Goal: Task Accomplishment & Management: Use online tool/utility

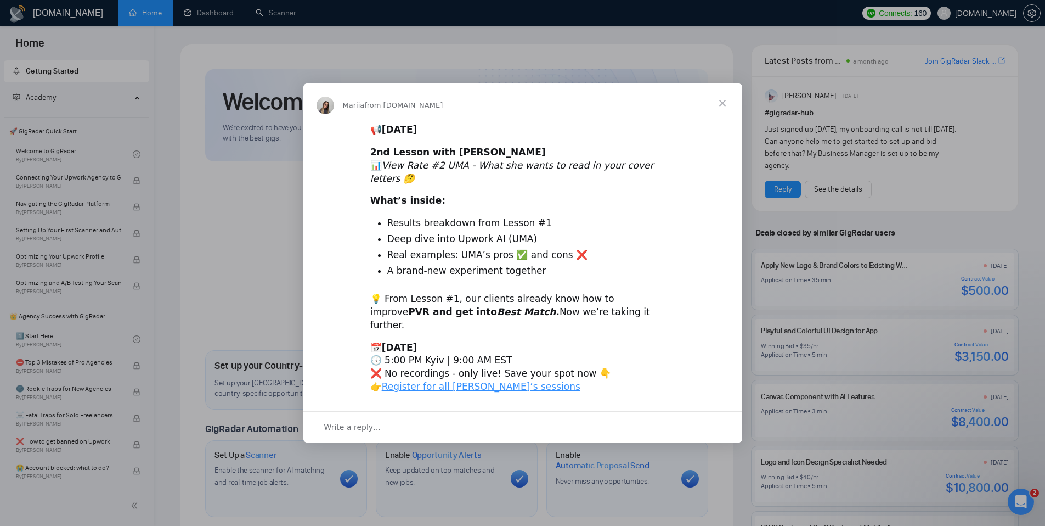
click at [724, 116] on span "Close" at bounding box center [723, 103] width 40 height 40
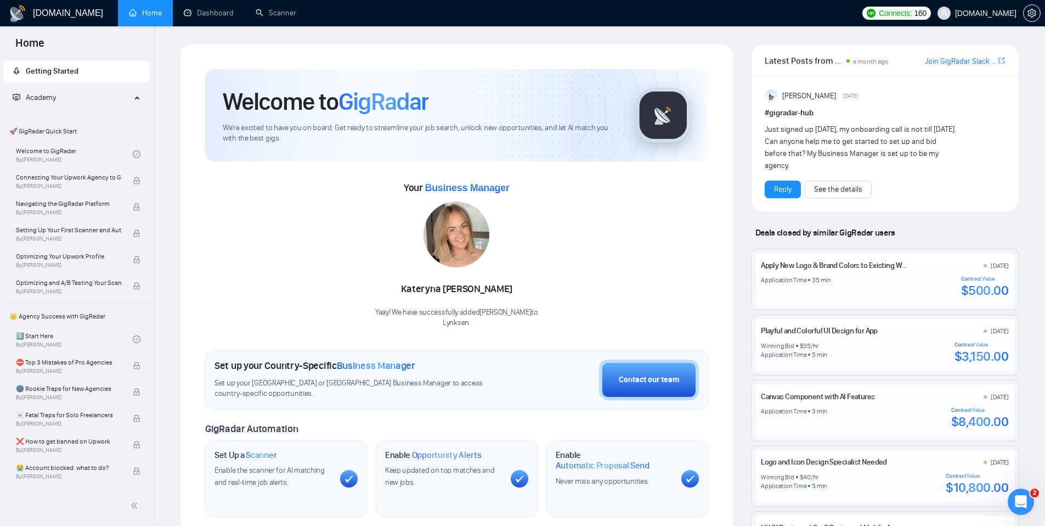
click at [1003, 19] on span "[DOMAIN_NAME]" at bounding box center [977, 13] width 92 height 35
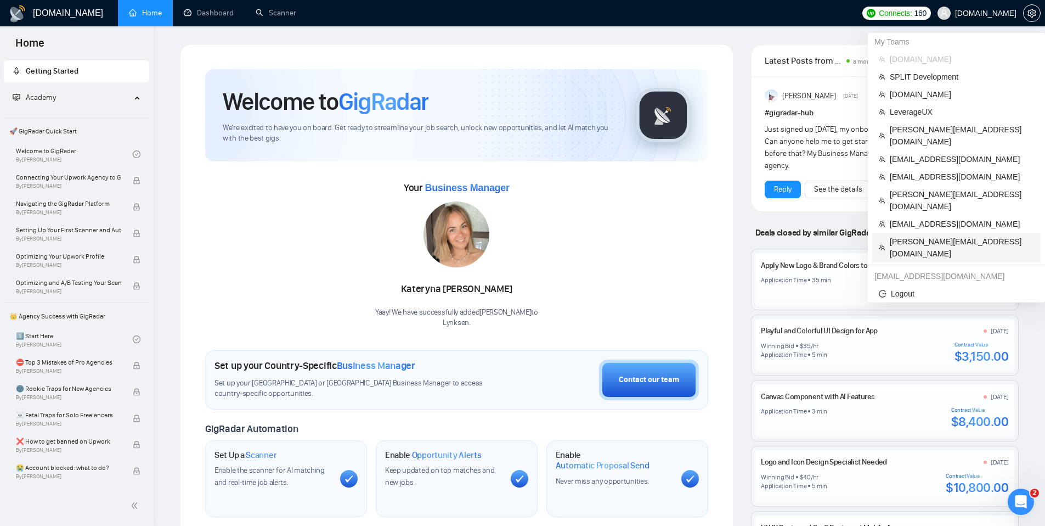
click at [964, 235] on span "[PERSON_NAME][EMAIL_ADDRESS][DOMAIN_NAME]" at bounding box center [962, 247] width 144 height 24
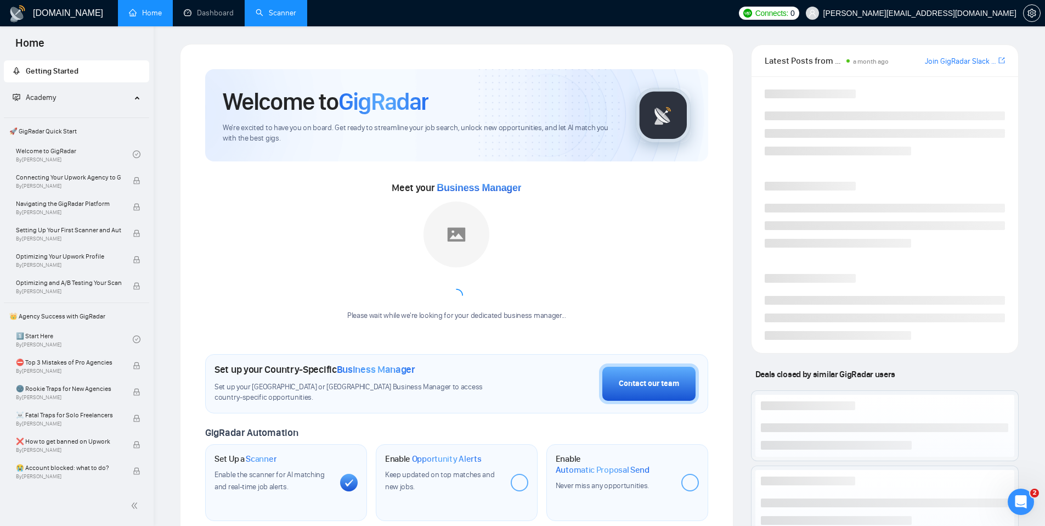
click at [283, 12] on link "Scanner" at bounding box center [276, 12] width 41 height 9
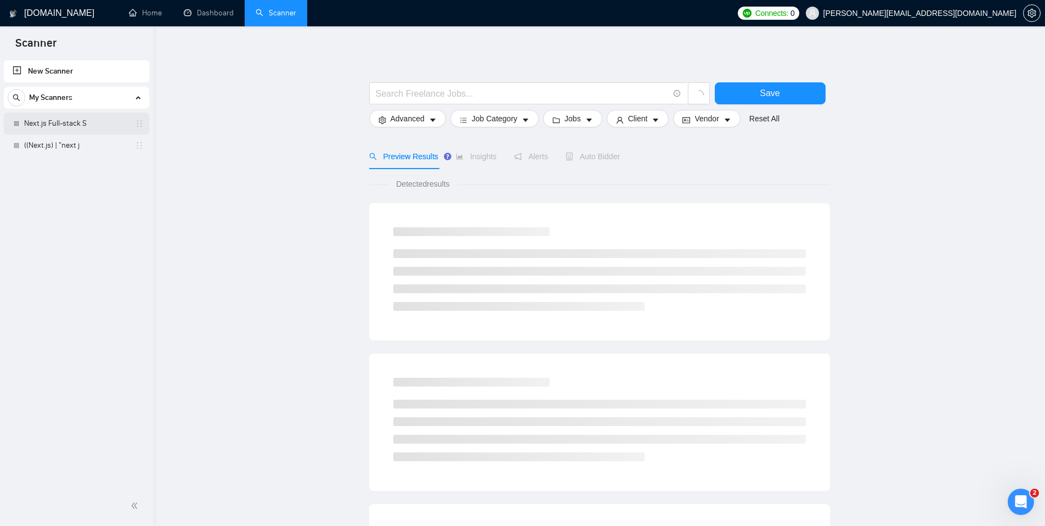
click at [79, 119] on link "Next.js Full-stack S" at bounding box center [76, 123] width 104 height 22
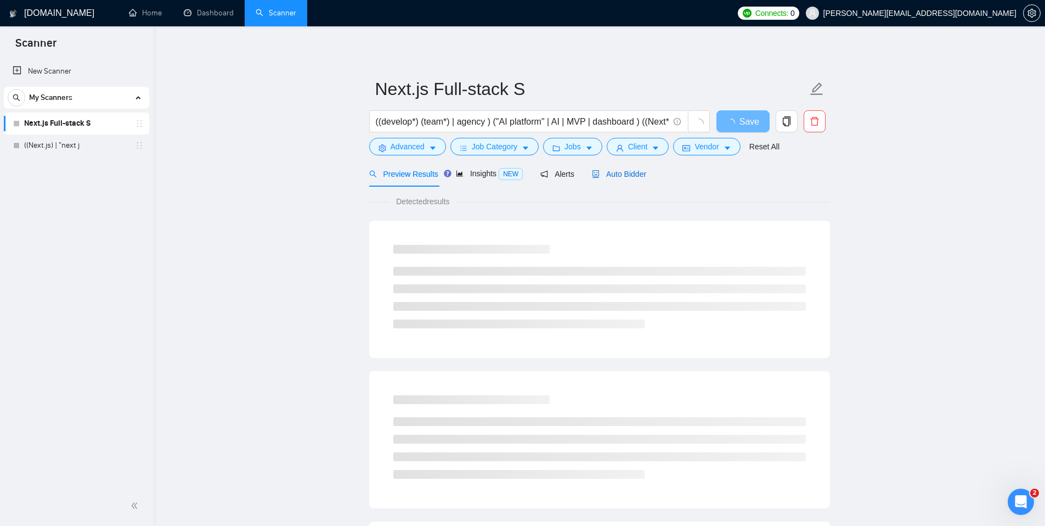
click at [606, 176] on span "Auto Bidder" at bounding box center [619, 174] width 54 height 9
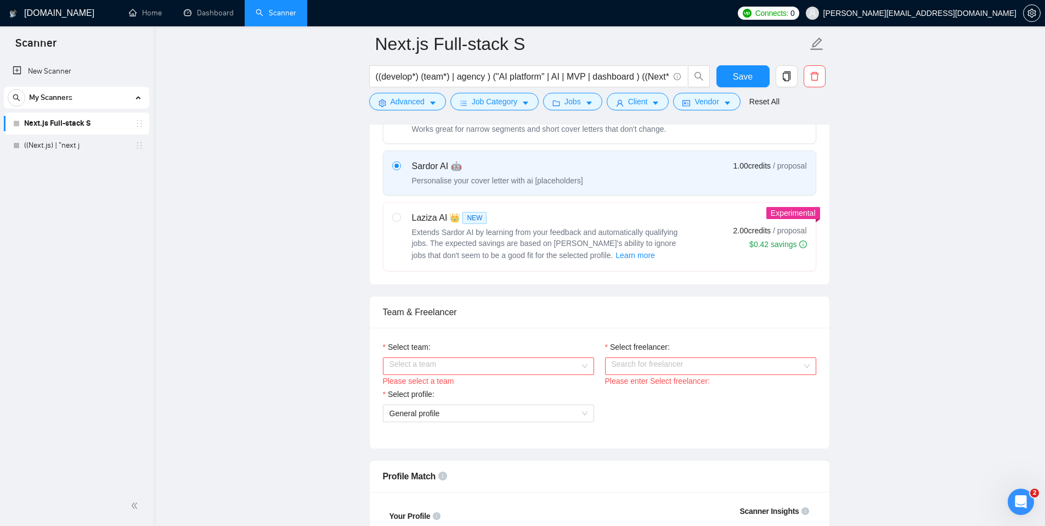
scroll to position [453, 0]
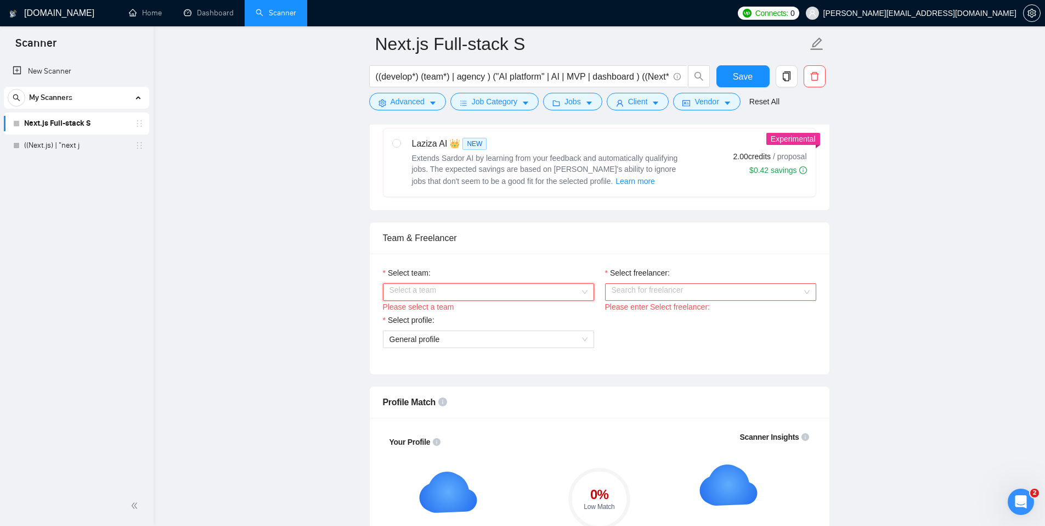
click at [573, 291] on input "Select team:" at bounding box center [485, 292] width 190 height 16
drag, startPoint x: 567, startPoint y: 307, endPoint x: 592, endPoint y: 303, distance: 24.4
click at [567, 307] on div "Pinetree Solutions" at bounding box center [488, 313] width 198 height 12
click at [646, 294] on input "Select freelancer:" at bounding box center [707, 292] width 190 height 16
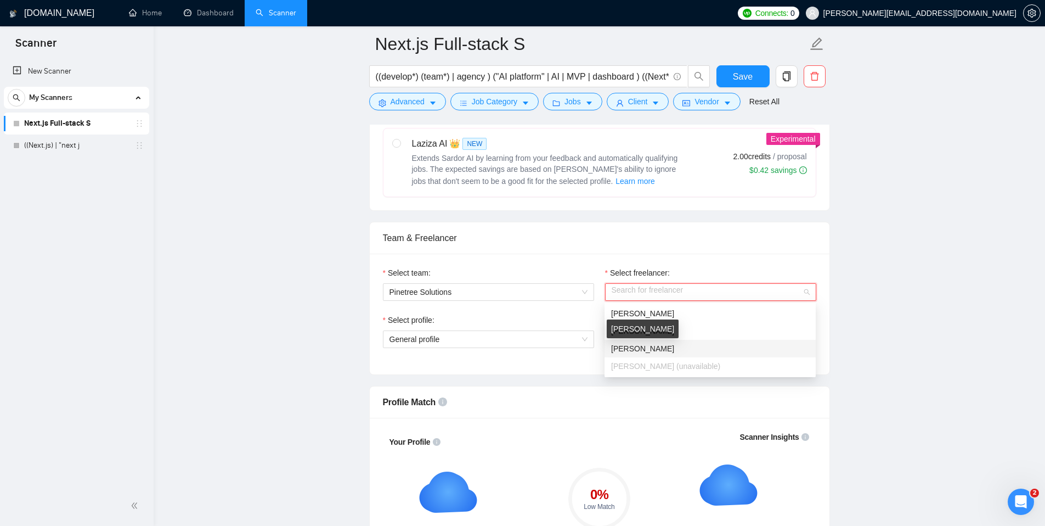
click at [645, 344] on span "Andrey Chorniy" at bounding box center [642, 348] width 63 height 9
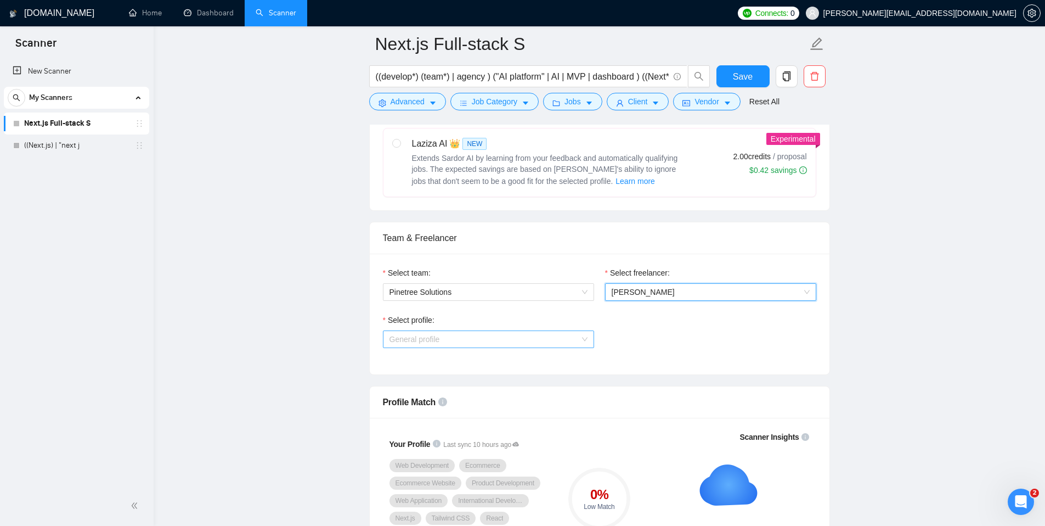
click at [542, 338] on span "General profile" at bounding box center [489, 339] width 198 height 16
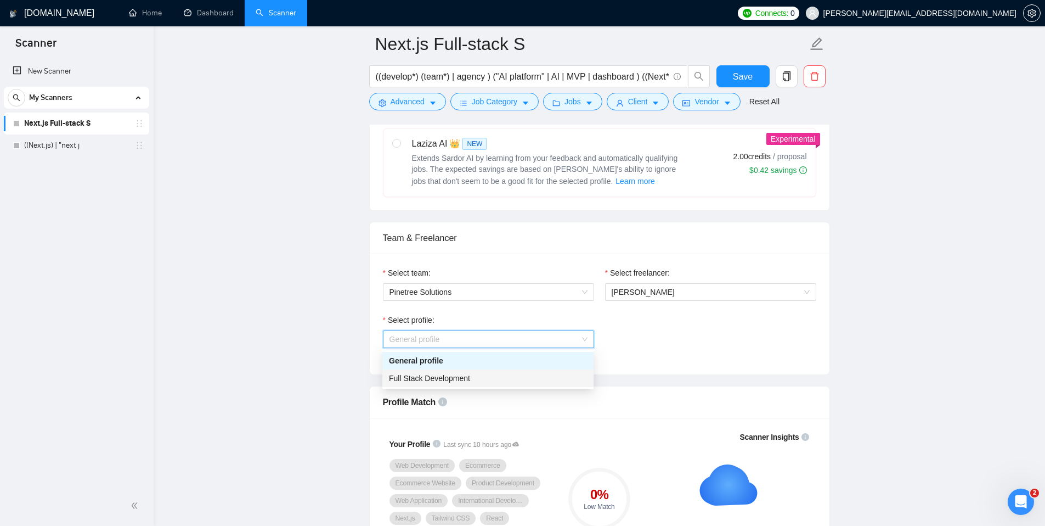
click at [526, 374] on div "Full Stack Development" at bounding box center [488, 378] width 198 height 12
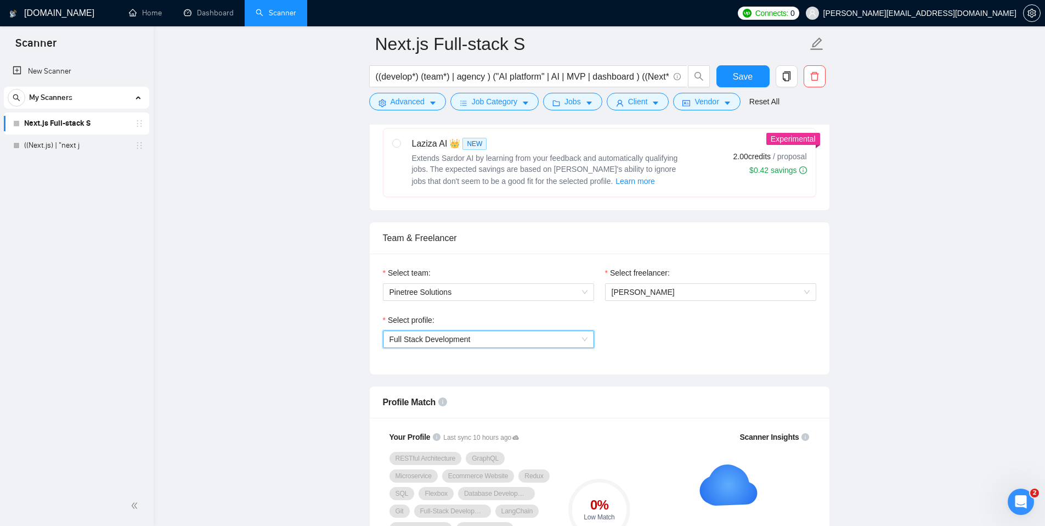
click at [543, 342] on span "Full Stack Development" at bounding box center [489, 339] width 198 height 16
click at [716, 294] on span "Andrey Chorniy" at bounding box center [711, 292] width 198 height 16
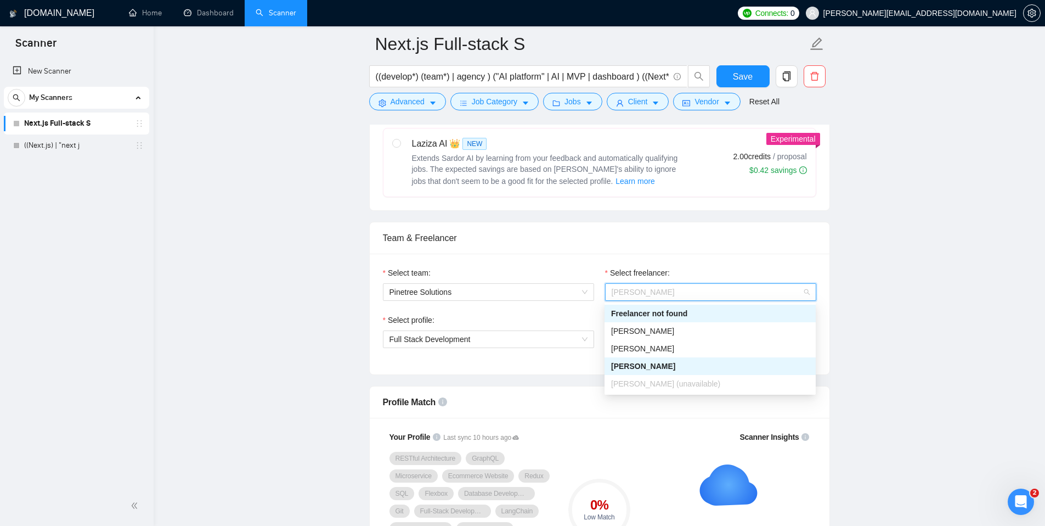
click at [700, 241] on div "Team & Freelancer" at bounding box center [600, 237] width 434 height 31
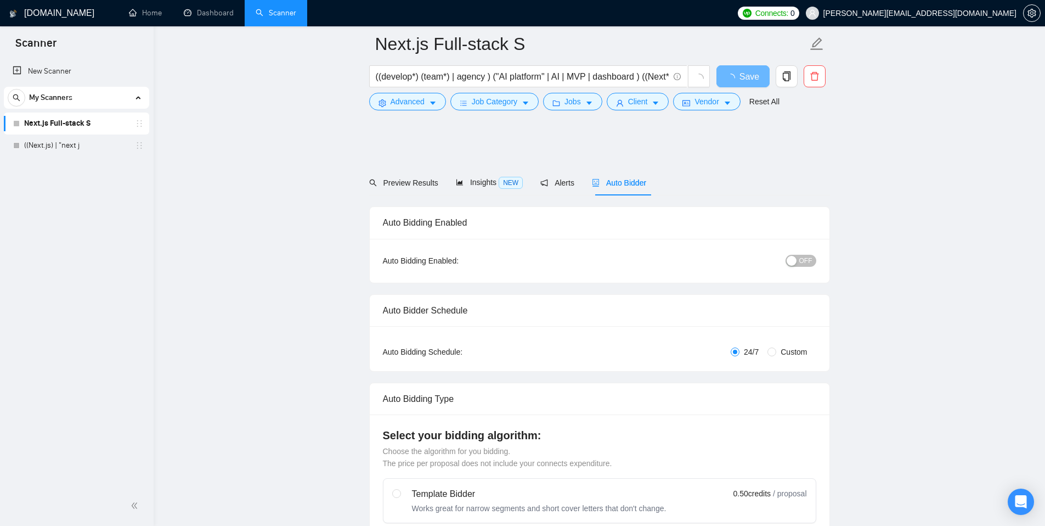
scroll to position [453, 0]
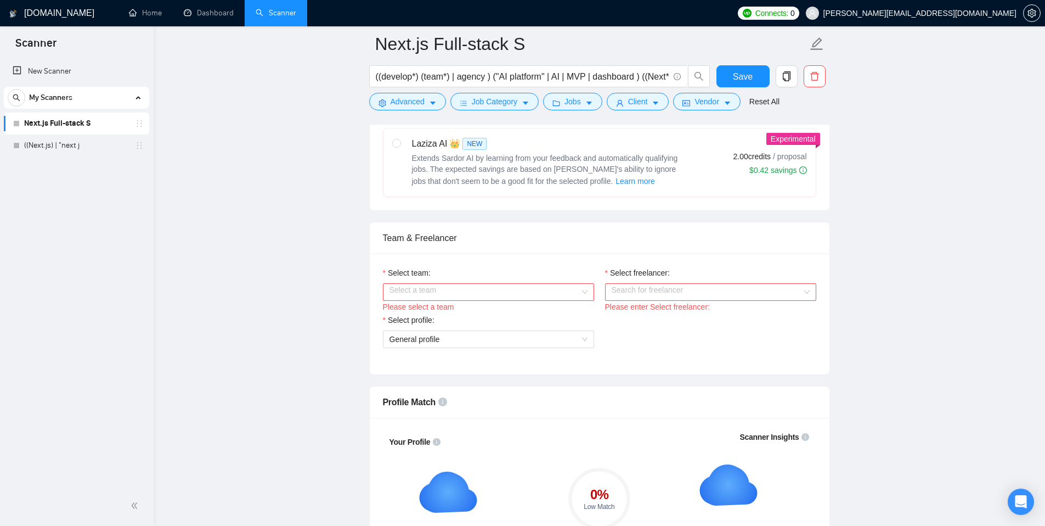
click at [653, 284] on input "Select freelancer:" at bounding box center [707, 292] width 190 height 16
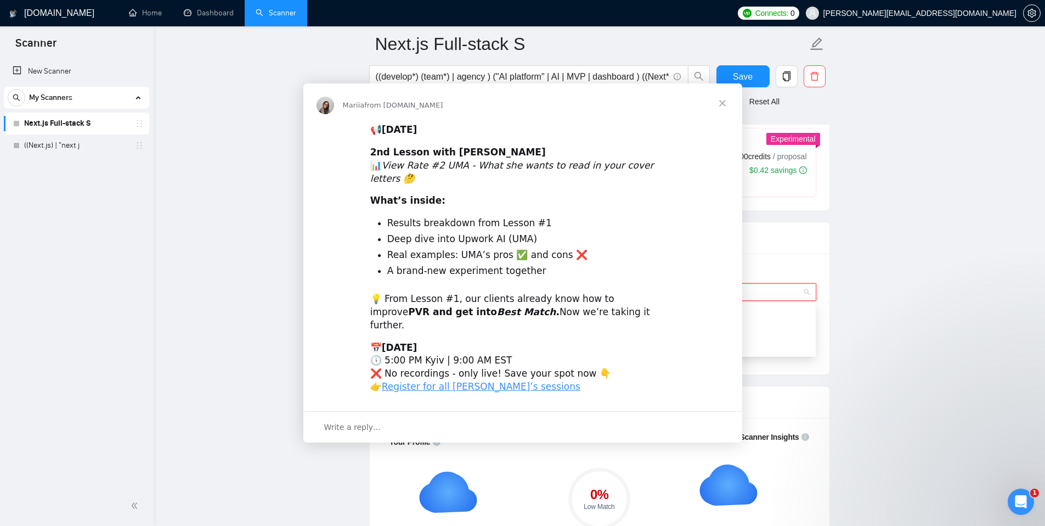
scroll to position [0, 0]
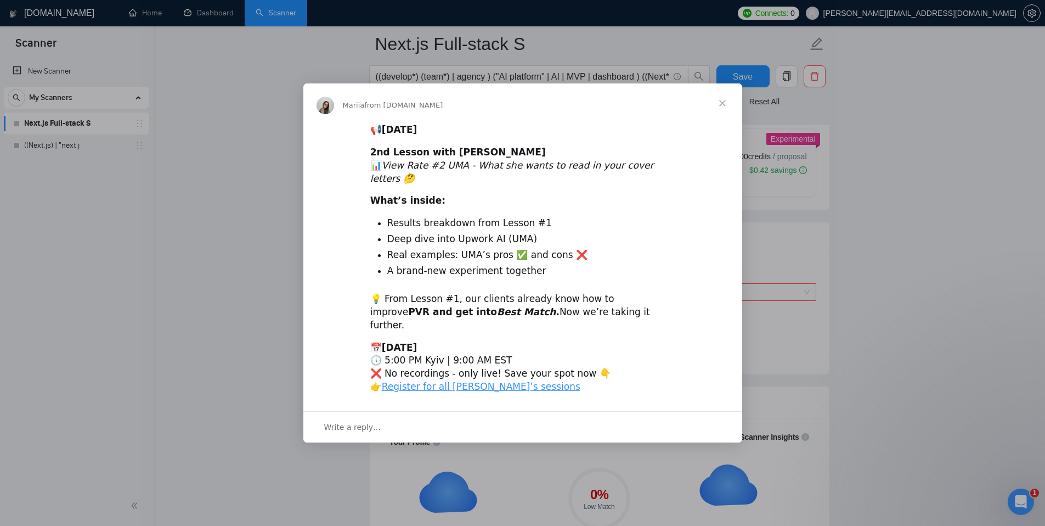
click at [802, 235] on div "Intercom messenger" at bounding box center [522, 263] width 1045 height 526
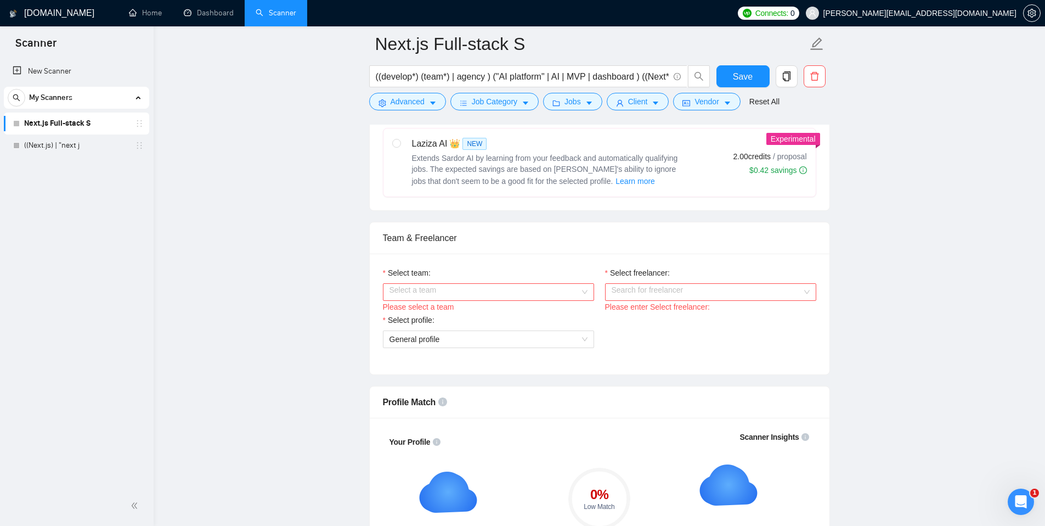
click at [549, 296] on input "Select team:" at bounding box center [485, 292] width 190 height 16
click at [521, 318] on div "Pinetree Solutions" at bounding box center [488, 313] width 198 height 12
click at [701, 297] on input "Select freelancer:" at bounding box center [707, 292] width 190 height 16
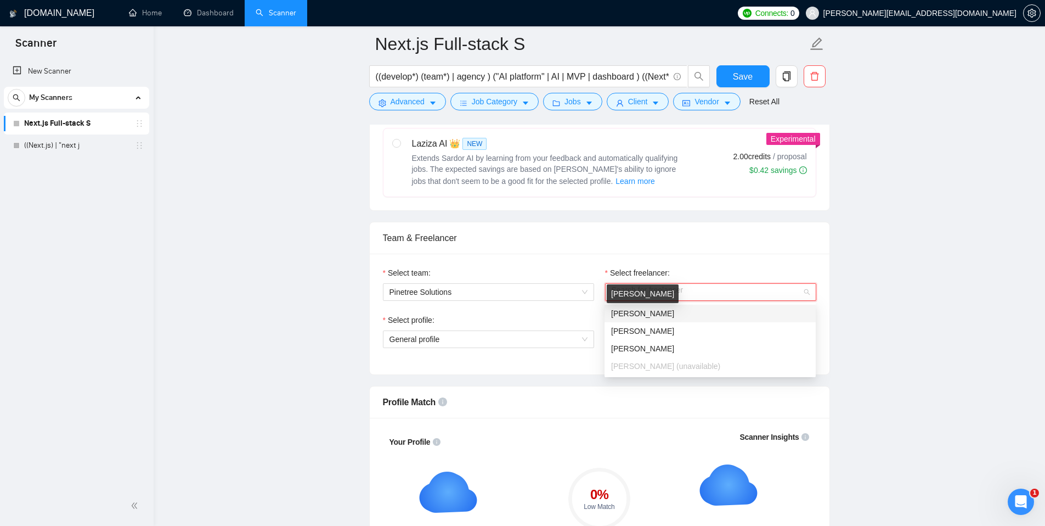
click at [657, 314] on span "Sergiy Zyuzko" at bounding box center [642, 313] width 63 height 9
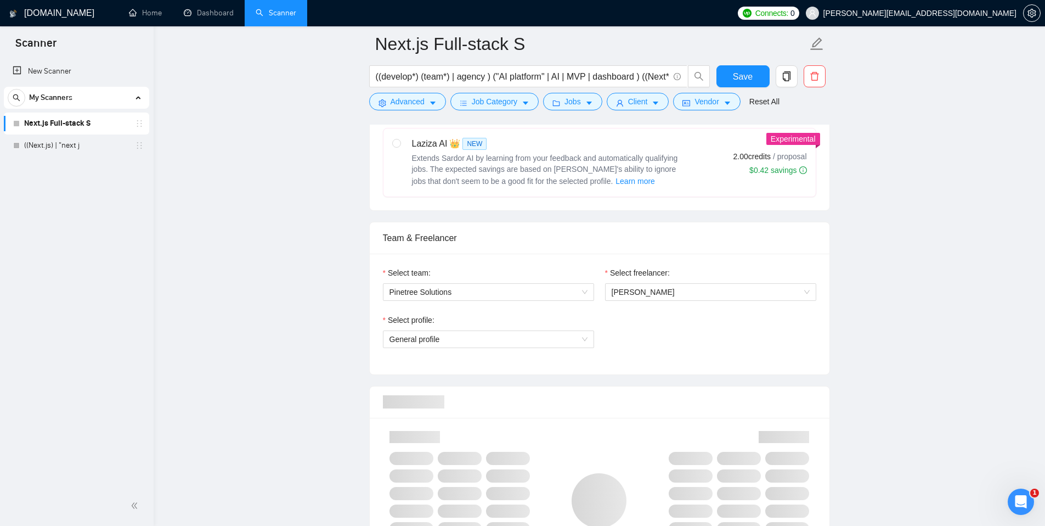
click at [566, 314] on div "Select profile:" at bounding box center [488, 322] width 211 height 16
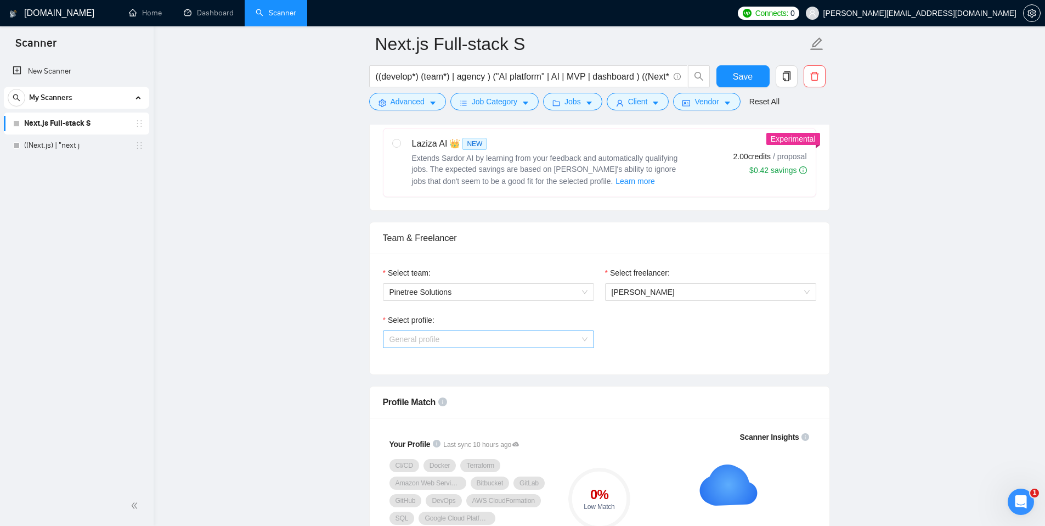
click at [572, 340] on span "General profile" at bounding box center [489, 339] width 198 height 16
click at [647, 293] on span "Sergiy Zyuzko" at bounding box center [643, 292] width 63 height 9
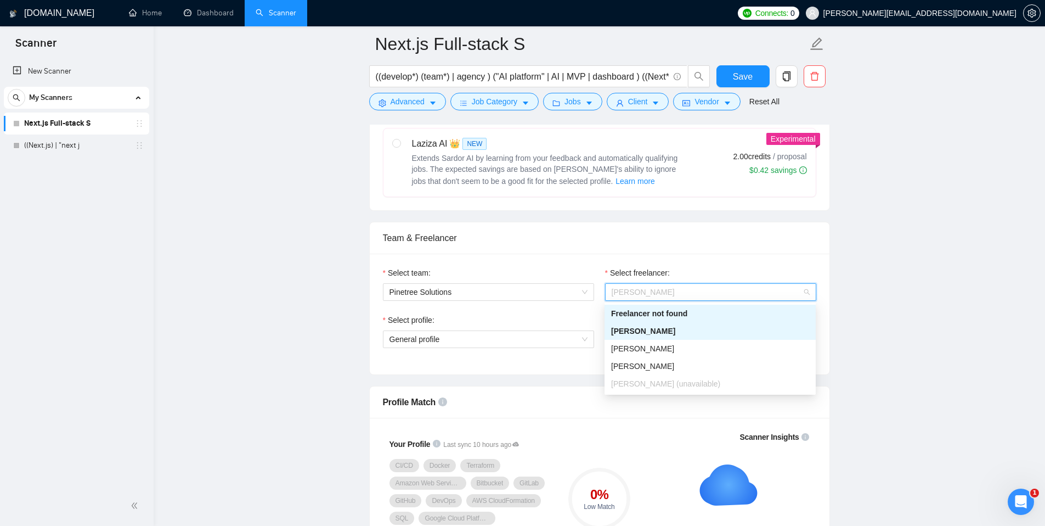
click at [658, 309] on div "Freelancer not found" at bounding box center [710, 313] width 198 height 12
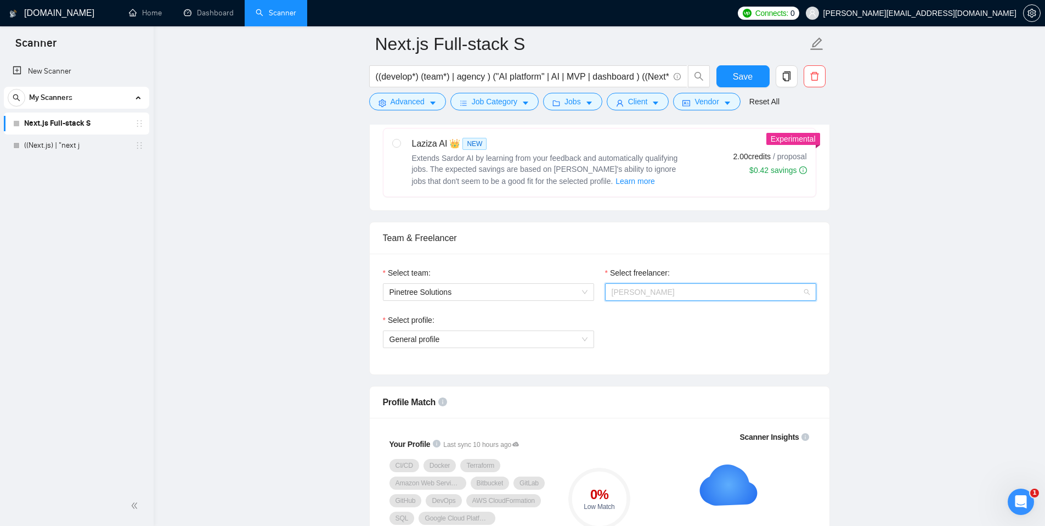
click at [652, 288] on span "Sergiy Zyuzko" at bounding box center [643, 292] width 63 height 9
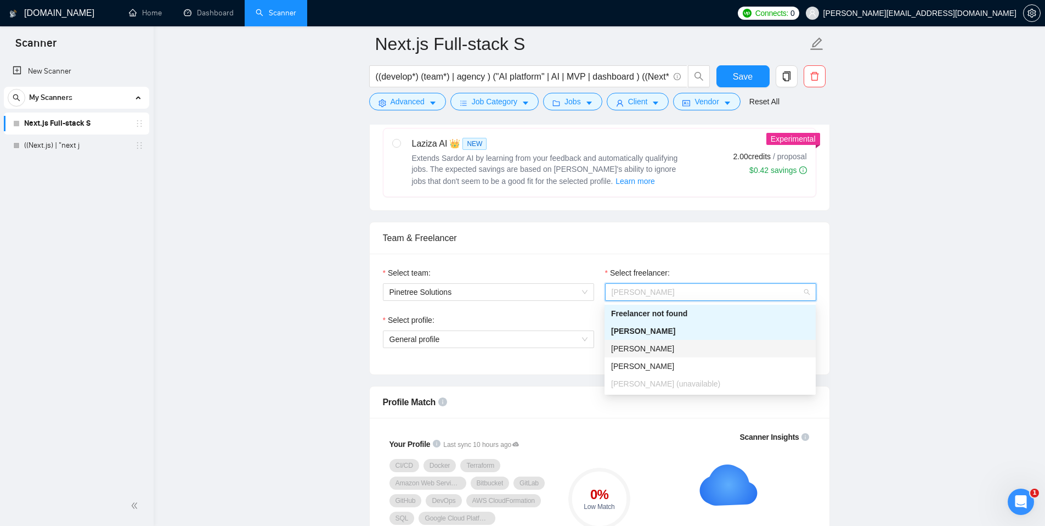
click at [649, 346] on span "Andrew Kazavchinskyy" at bounding box center [642, 348] width 63 height 9
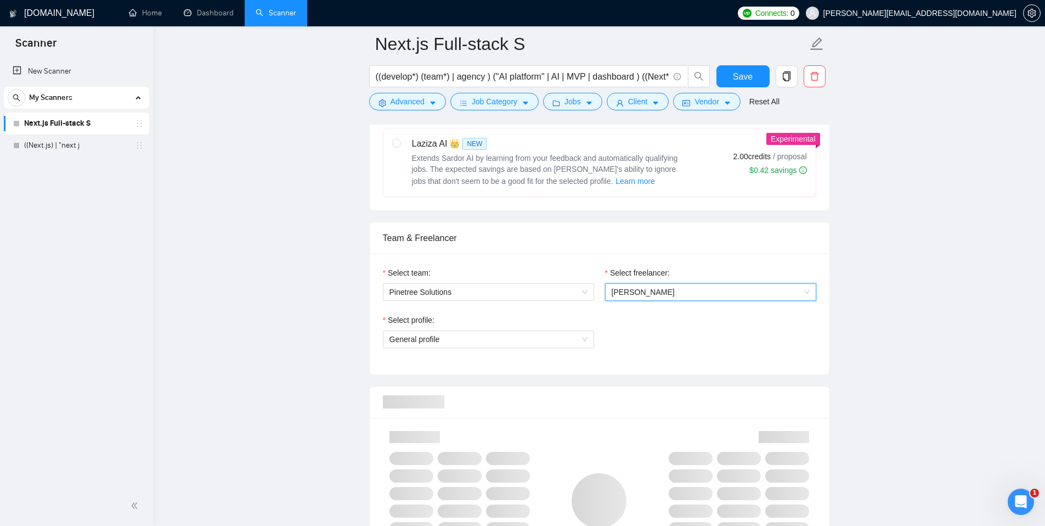
click at [657, 290] on span "Andrew Kazavchinskyy" at bounding box center [643, 292] width 63 height 9
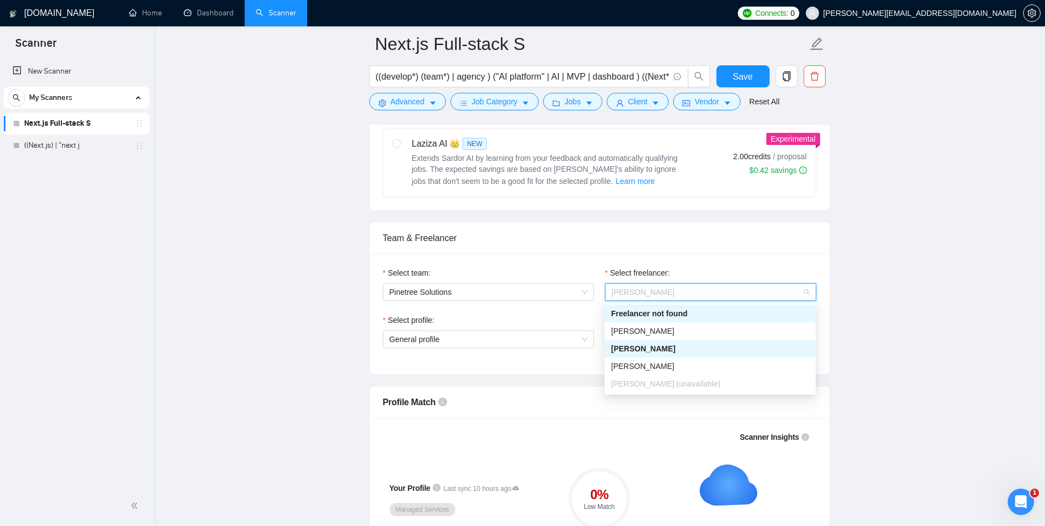
click at [660, 311] on div "Freelancer not found" at bounding box center [710, 313] width 198 height 12
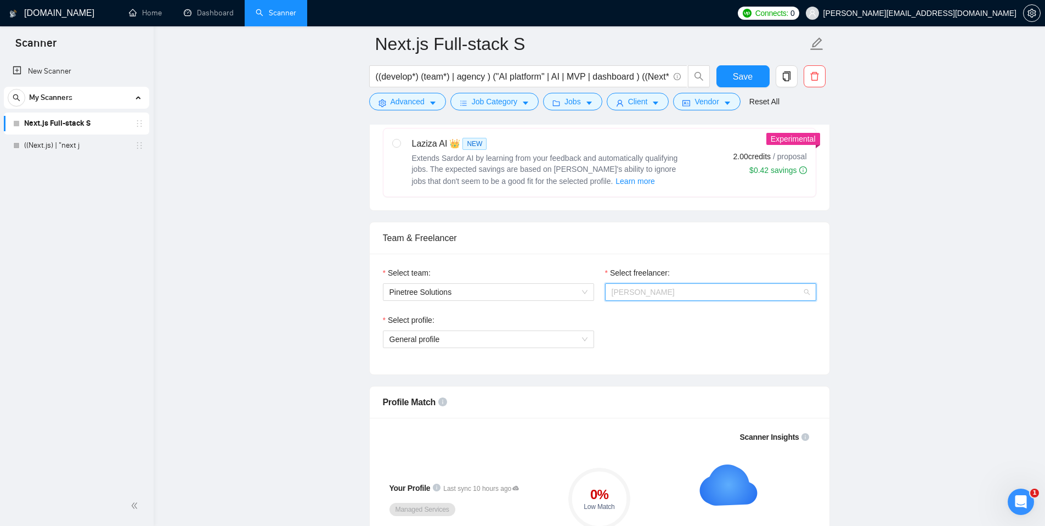
click at [665, 293] on span "Andrew Kazavchinskyy" at bounding box center [643, 292] width 63 height 9
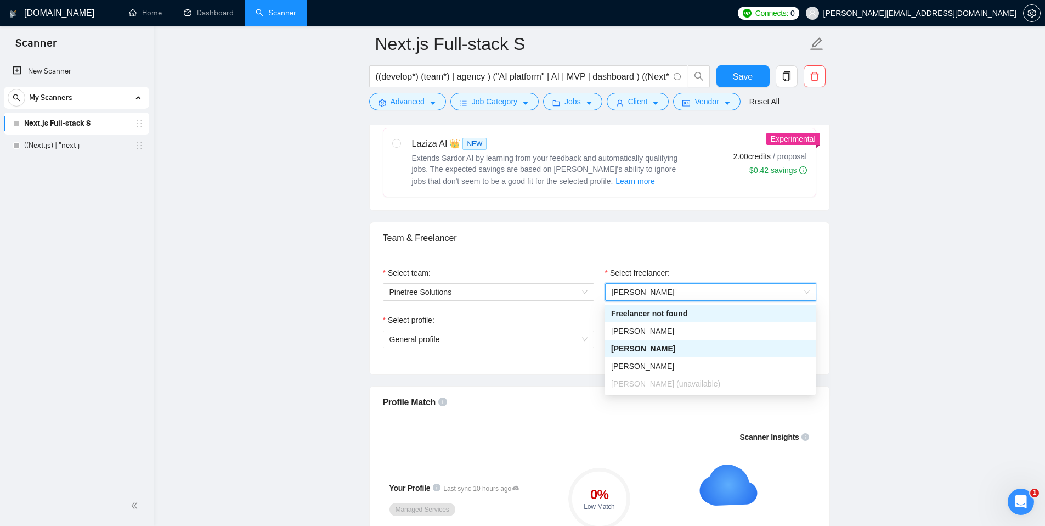
click at [665, 247] on div "Team & Freelancer" at bounding box center [600, 237] width 434 height 31
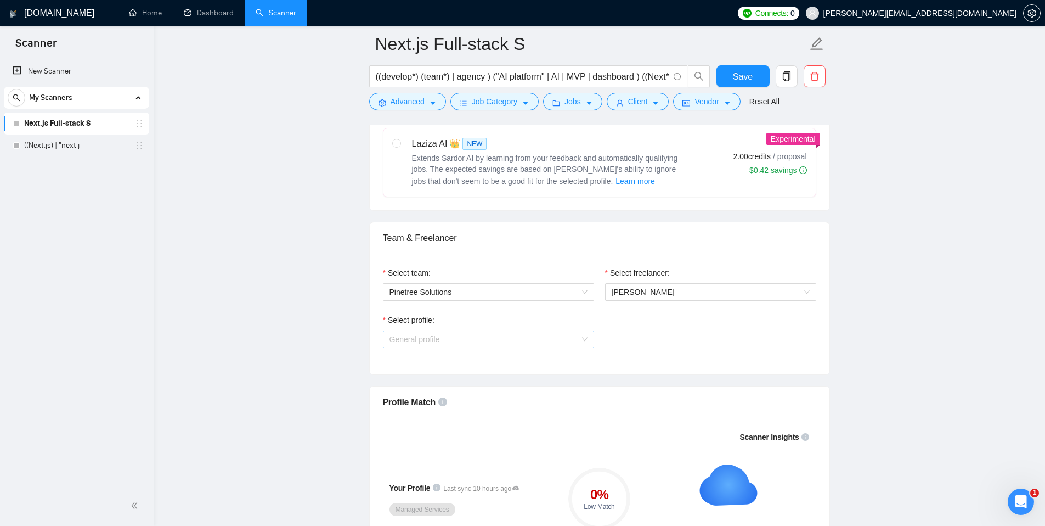
click at [568, 341] on span "General profile" at bounding box center [489, 339] width 198 height 16
click at [722, 355] on div "Select profile: General profile" at bounding box center [600, 337] width 444 height 47
click at [589, 341] on div "General profile" at bounding box center [488, 339] width 211 height 18
click at [640, 291] on span "Andrew Kazavchinskyy" at bounding box center [643, 292] width 63 height 9
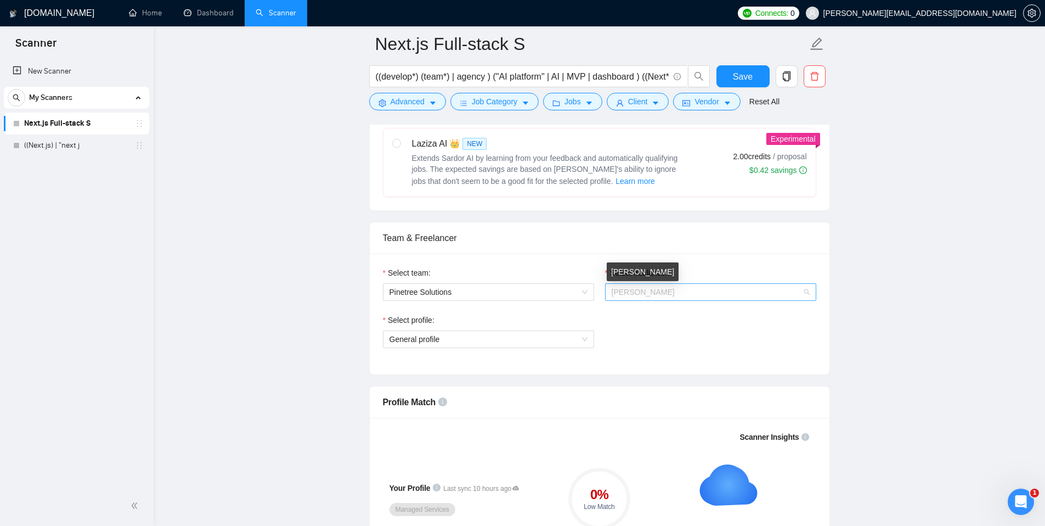
click at [637, 292] on span "Andrew Kazavchinskyy" at bounding box center [643, 292] width 63 height 9
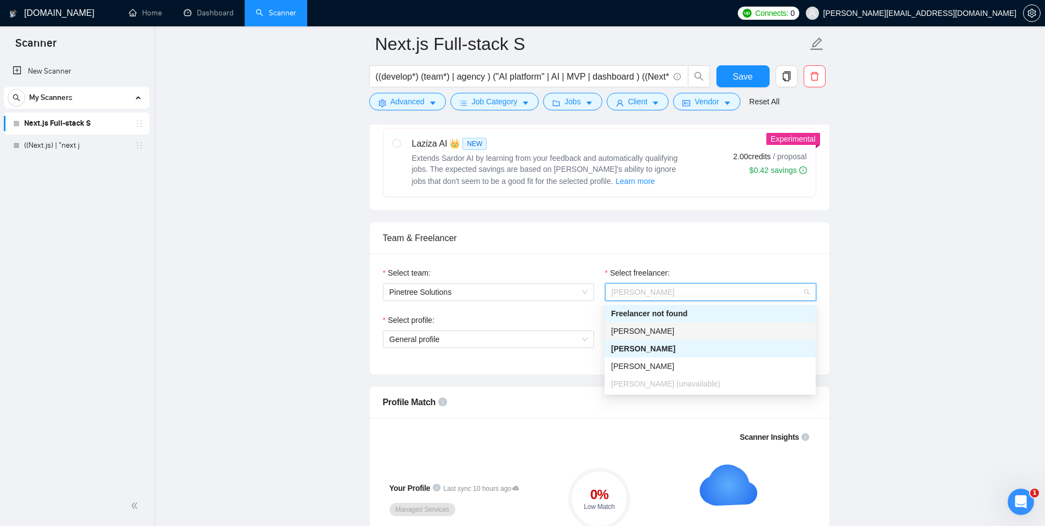
click at [634, 333] on span "Sergiy Zyuzko" at bounding box center [642, 331] width 63 height 9
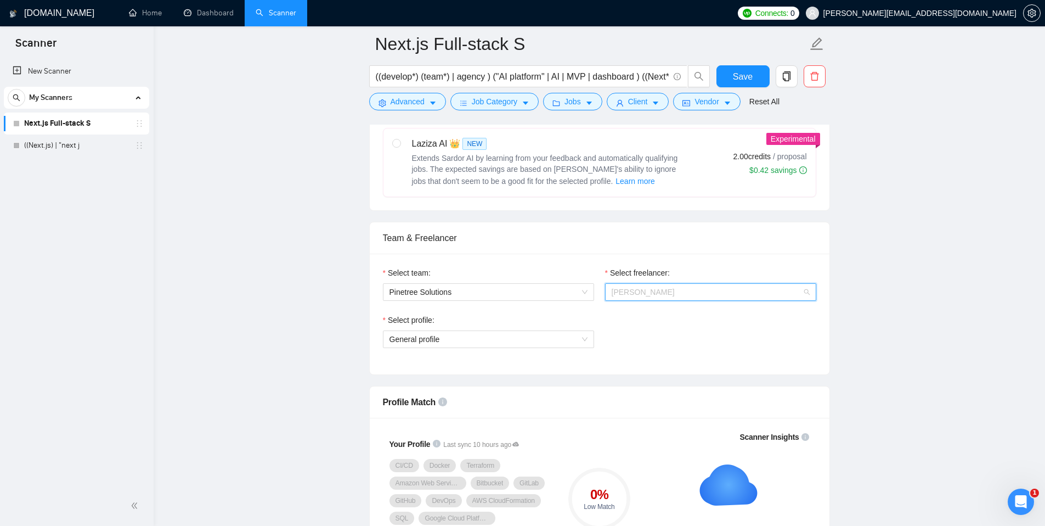
click at [718, 292] on span "Sergiy Zyuzko" at bounding box center [711, 292] width 198 height 16
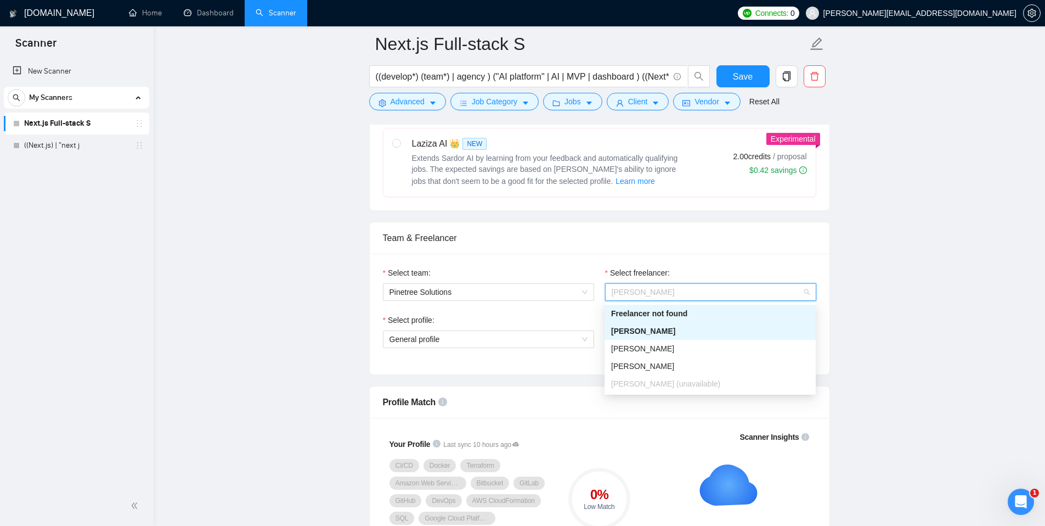
click at [659, 315] on div "Freelancer not found" at bounding box center [710, 313] width 198 height 12
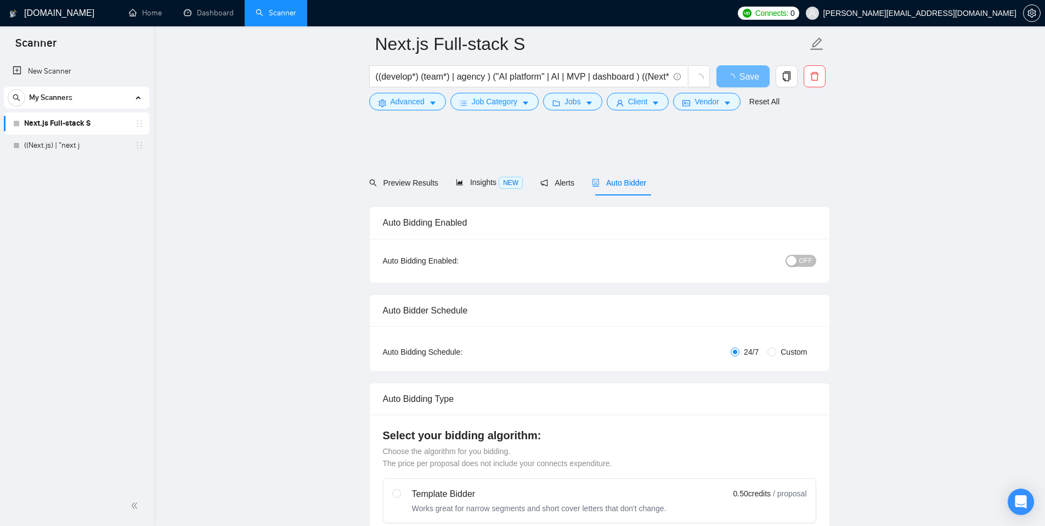
scroll to position [453, 0]
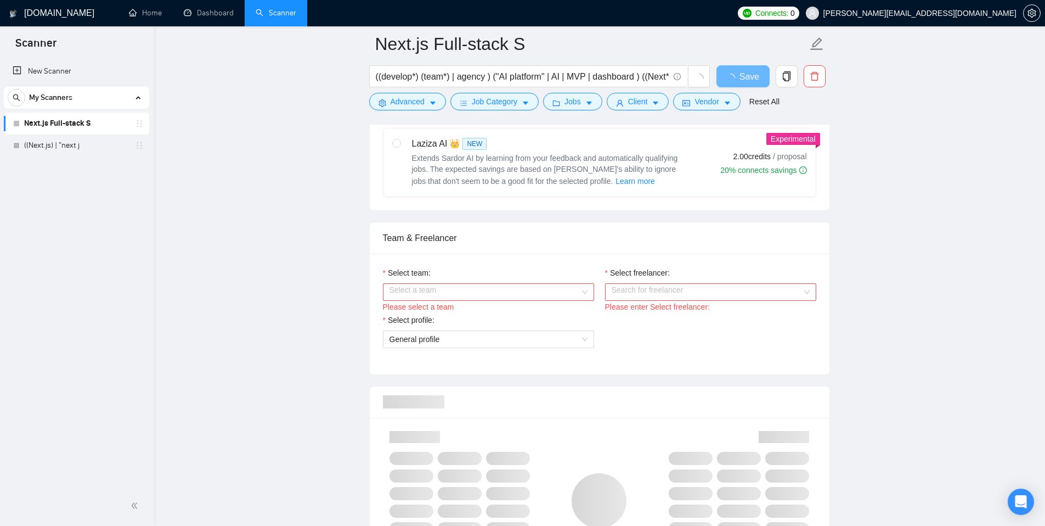
click at [959, 13] on span "[PERSON_NAME][EMAIL_ADDRESS][DOMAIN_NAME]" at bounding box center [920, 13] width 193 height 0
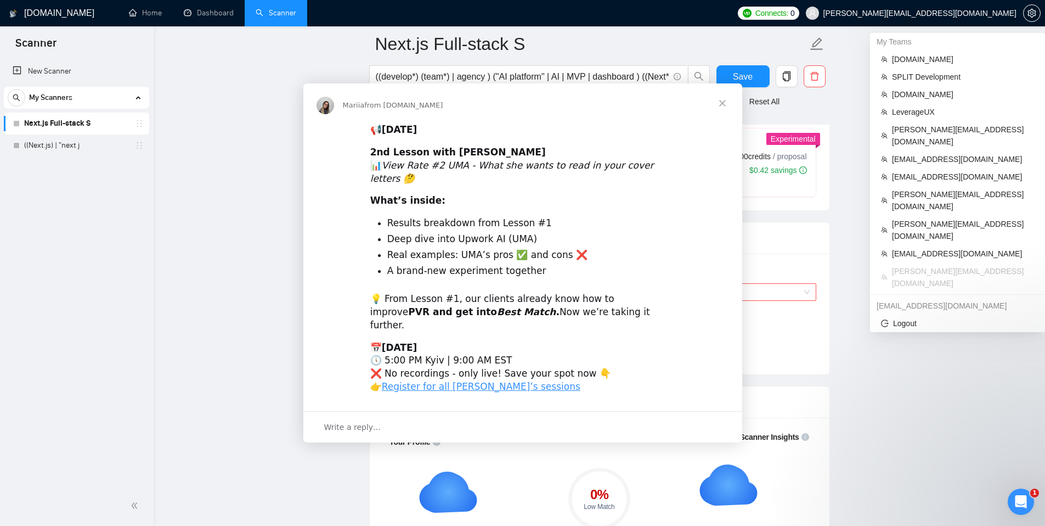
scroll to position [0, 0]
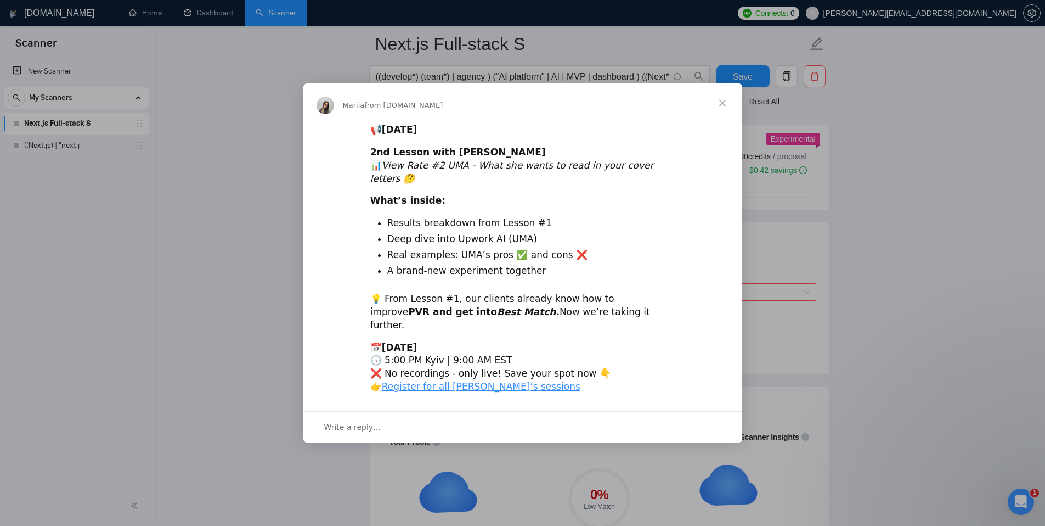
click at [723, 116] on span "Close" at bounding box center [723, 103] width 40 height 40
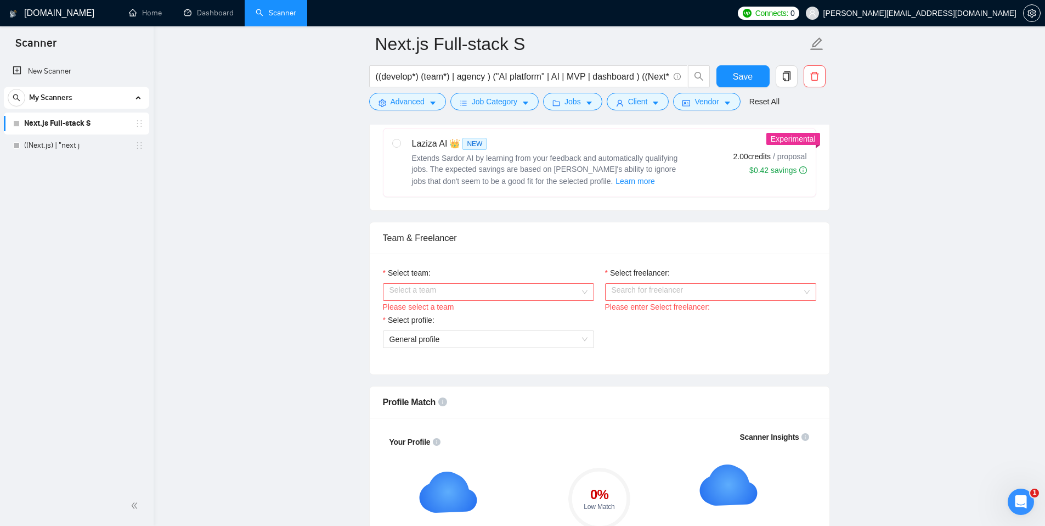
click at [942, 5] on span "[PERSON_NAME][EMAIL_ADDRESS][DOMAIN_NAME]" at bounding box center [912, 13] width 224 height 35
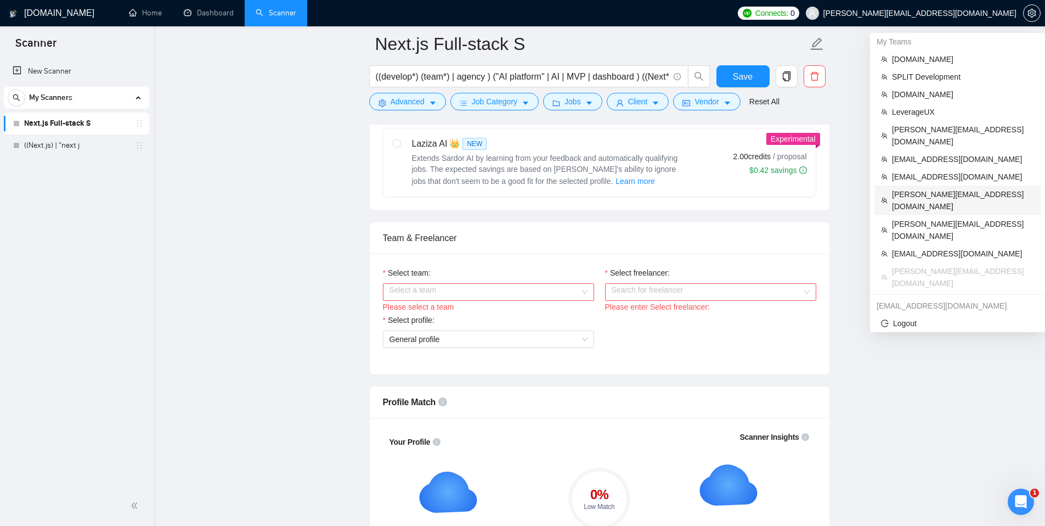
click at [927, 188] on span "[PERSON_NAME][EMAIL_ADDRESS][DOMAIN_NAME]" at bounding box center [963, 200] width 142 height 24
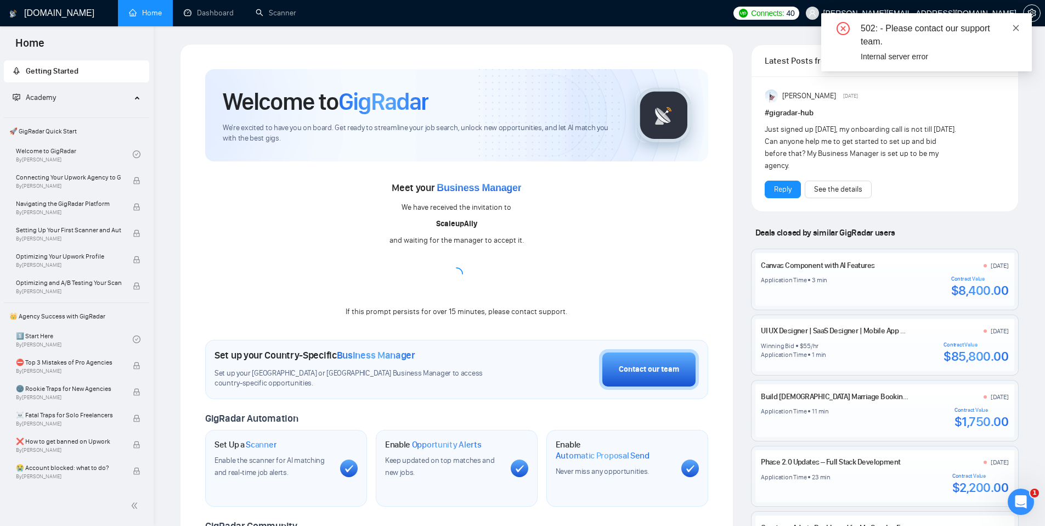
click at [1014, 28] on icon "close" at bounding box center [1016, 28] width 8 height 8
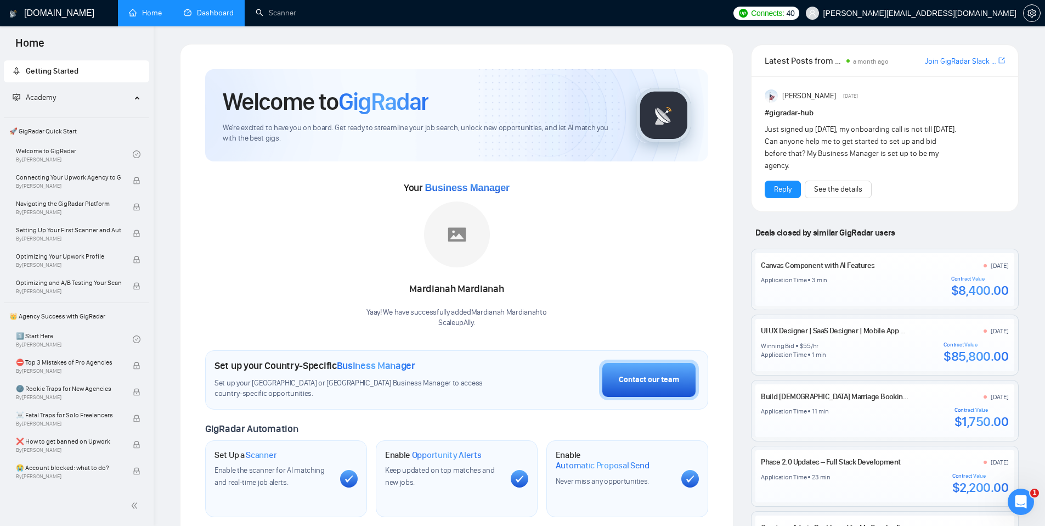
click at [224, 18] on link "Dashboard" at bounding box center [209, 12] width 50 height 9
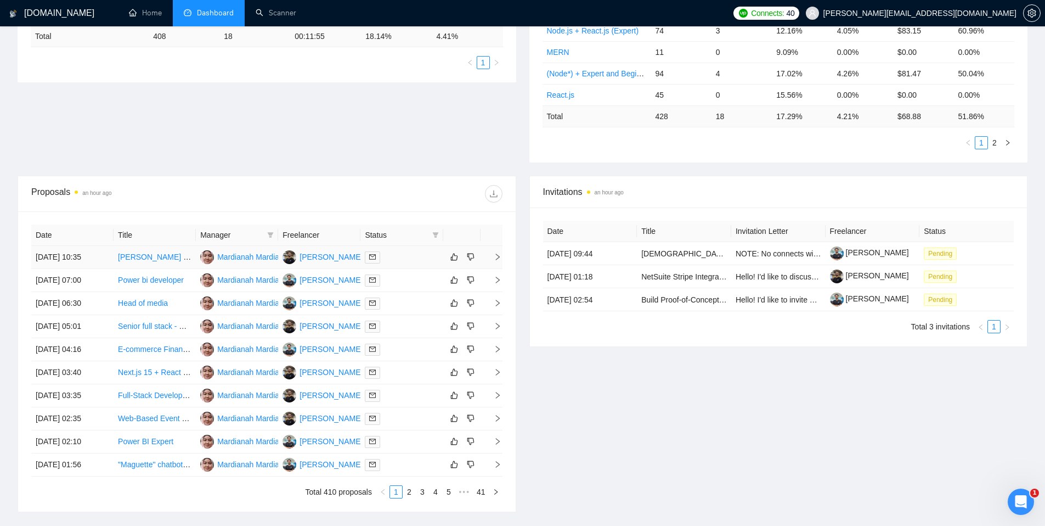
scroll to position [280, 0]
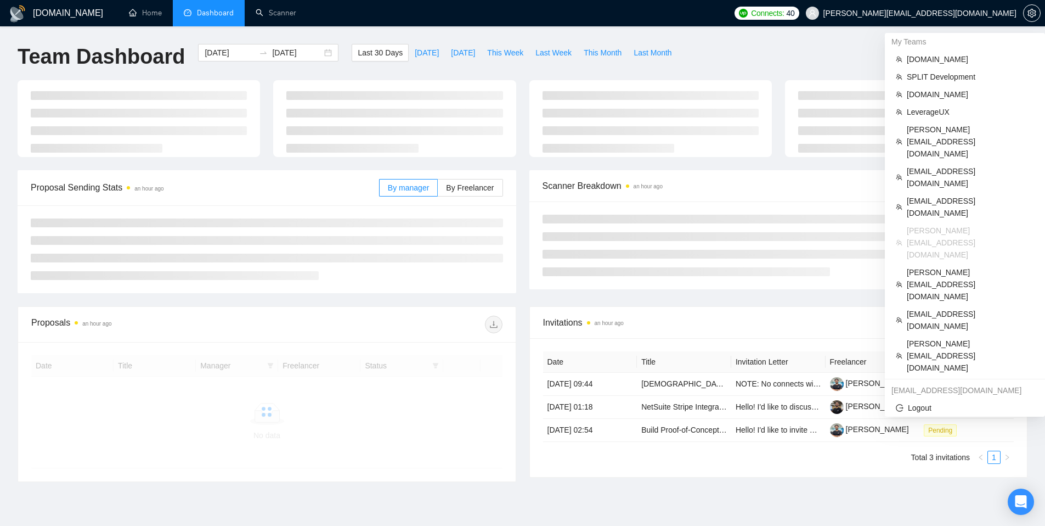
click at [921, 18] on body "GigRadar.io Home Dashboard Scanner Connects: 40 pranay.agrawal@scaleupally.io T…" at bounding box center [522, 263] width 1045 height 526
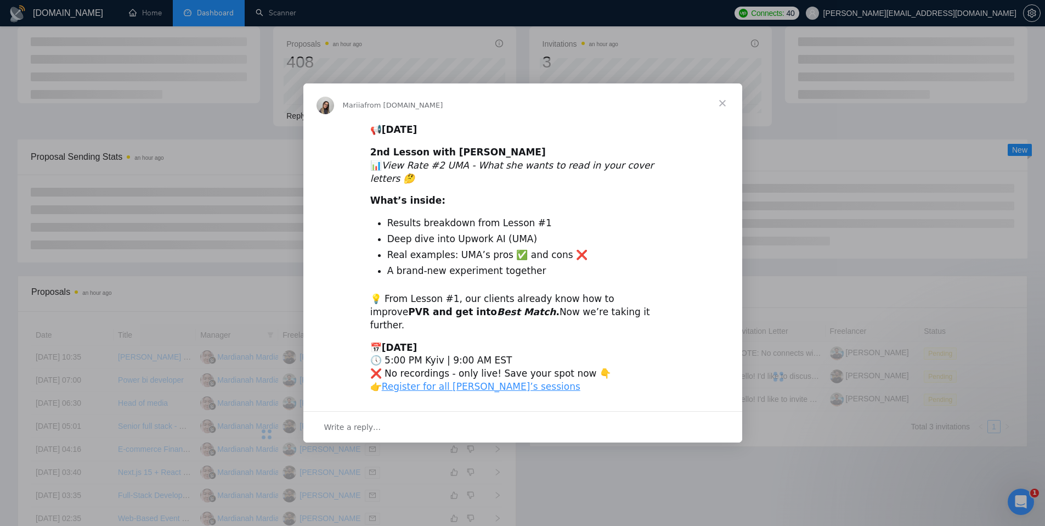
click at [726, 113] on span "Close" at bounding box center [723, 103] width 40 height 40
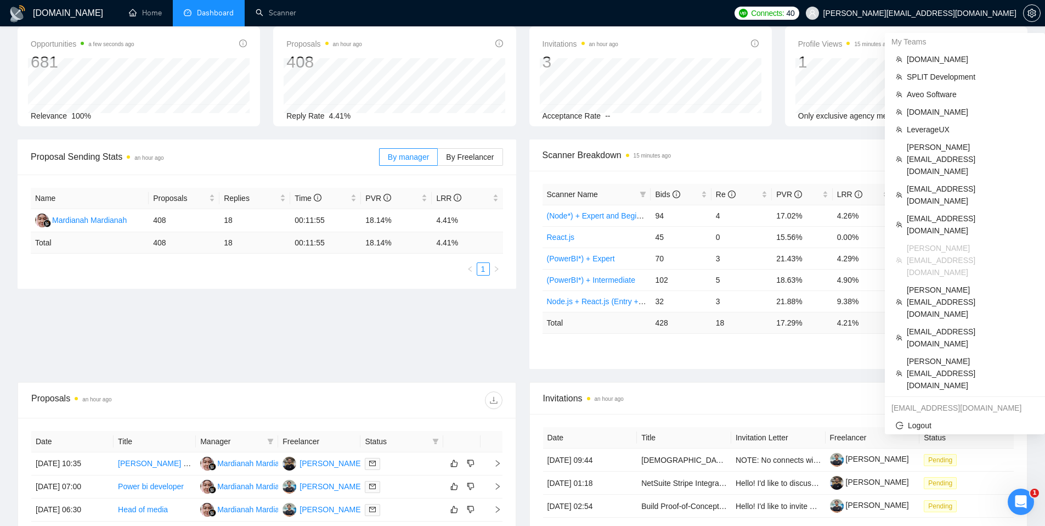
click at [968, 18] on span "[PERSON_NAME][EMAIL_ADDRESS][DOMAIN_NAME]" at bounding box center [912, 13] width 224 height 35
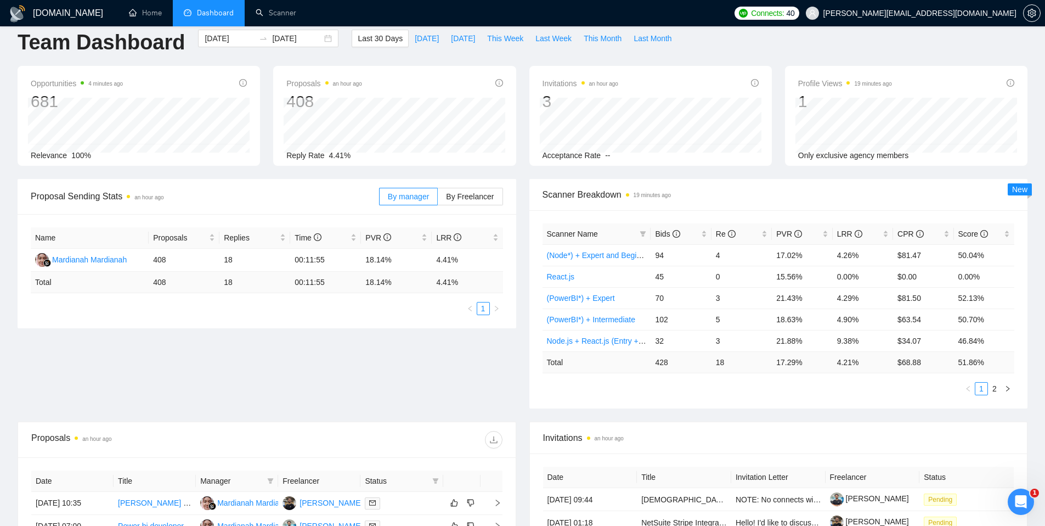
scroll to position [18, 0]
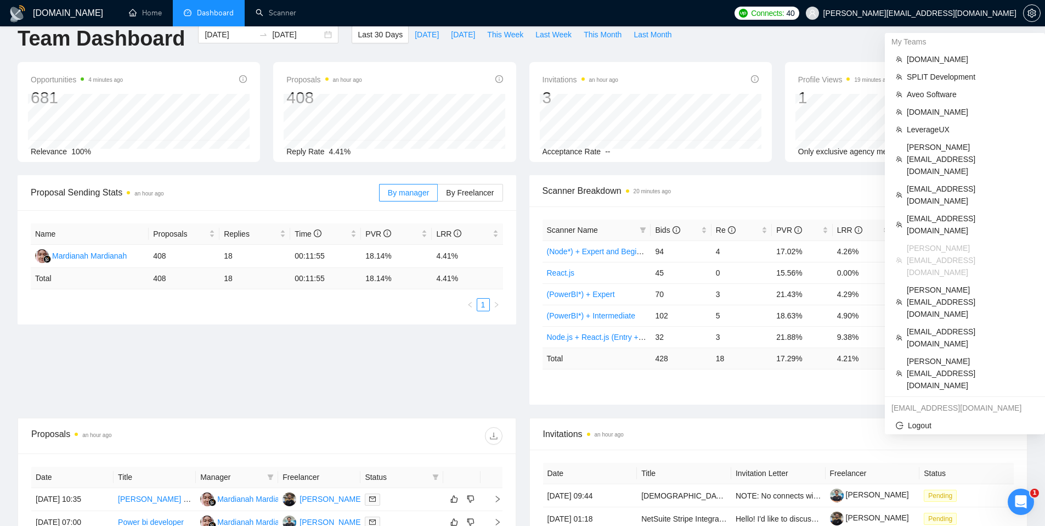
click at [933, 13] on span "[PERSON_NAME][EMAIL_ADDRESS][DOMAIN_NAME]" at bounding box center [920, 13] width 193 height 0
click at [936, 355] on span "[PERSON_NAME][EMAIL_ADDRESS][DOMAIN_NAME]" at bounding box center [970, 373] width 127 height 36
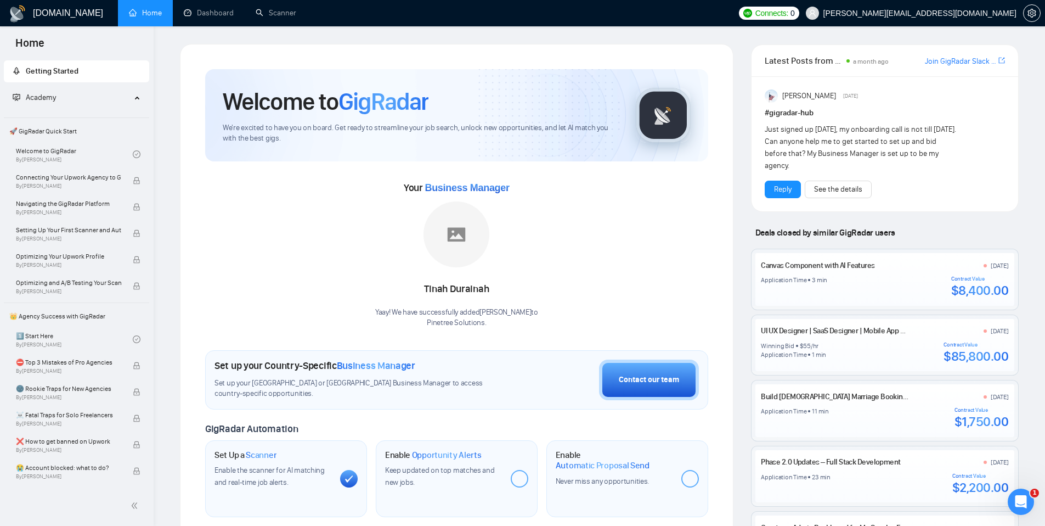
click at [931, 13] on span "[PERSON_NAME][EMAIL_ADDRESS][DOMAIN_NAME]" at bounding box center [920, 13] width 193 height 0
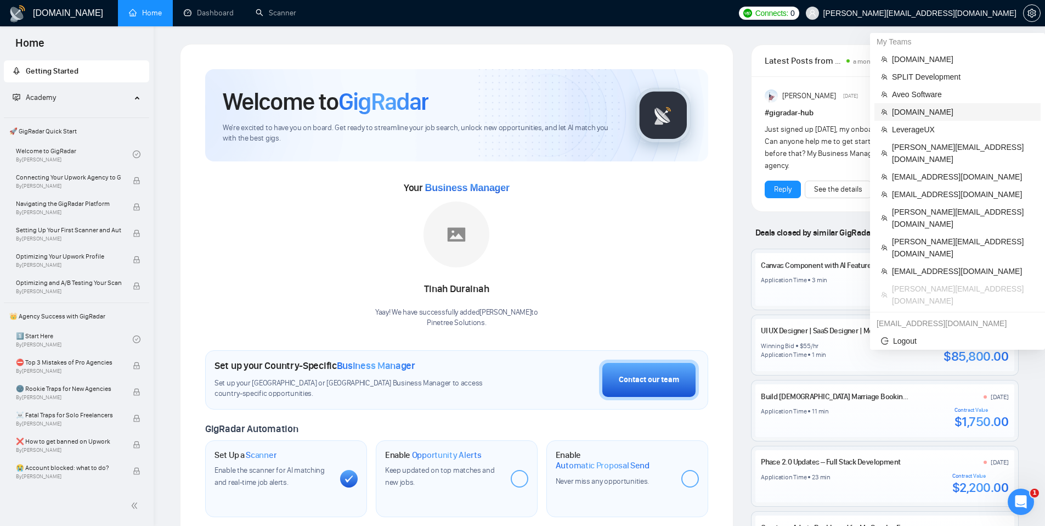
click at [912, 111] on span "[DOMAIN_NAME]" at bounding box center [963, 112] width 142 height 12
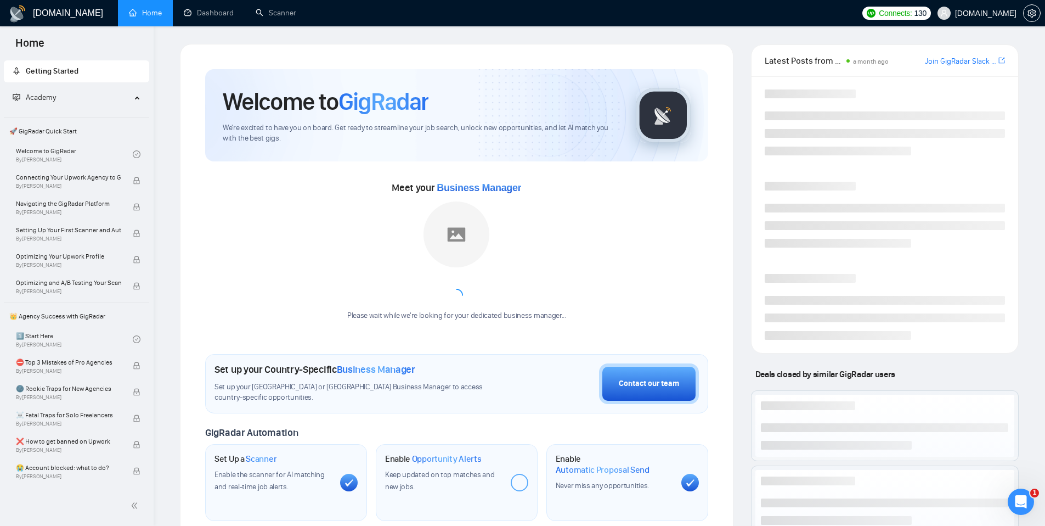
click at [980, 13] on span "[DOMAIN_NAME]" at bounding box center [985, 13] width 61 height 0
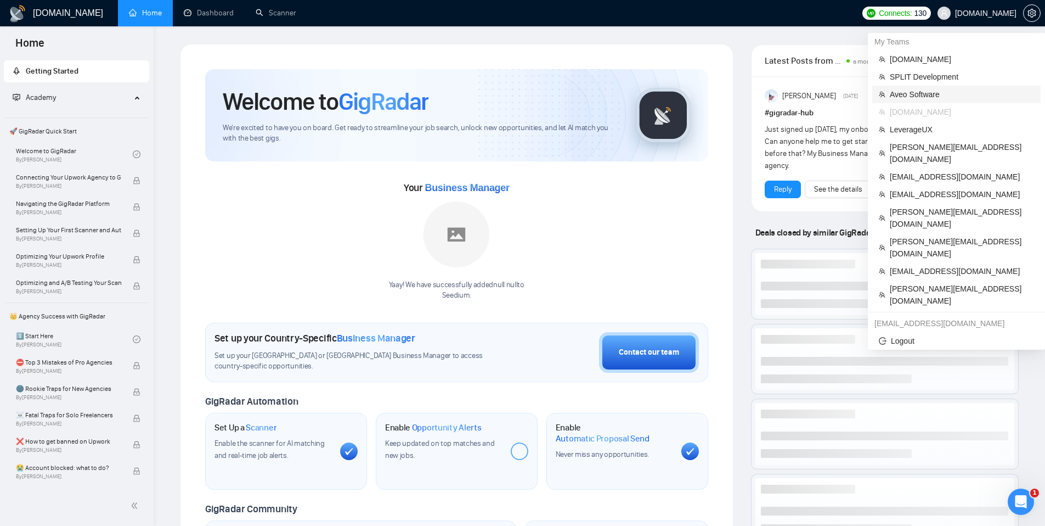
click at [916, 91] on span "Aveo Software" at bounding box center [962, 94] width 144 height 12
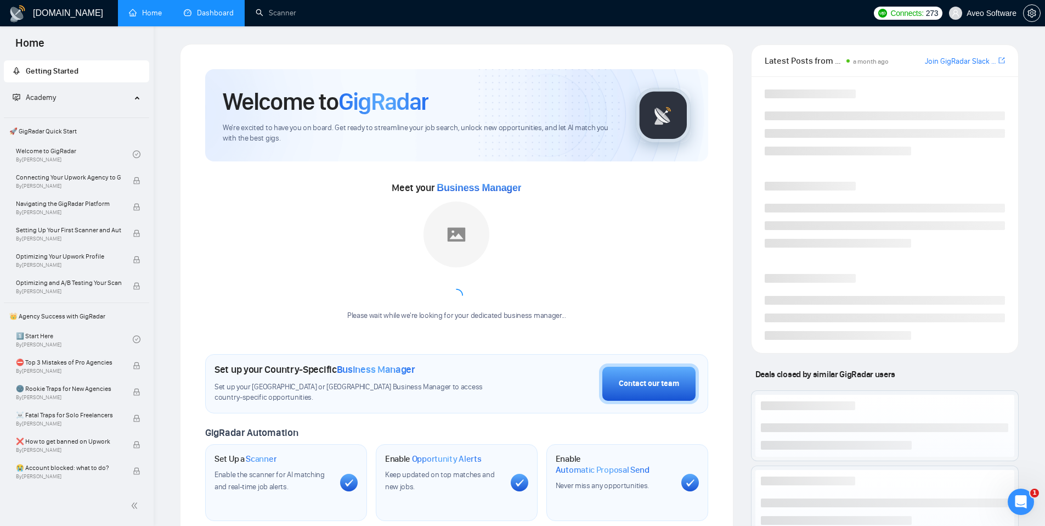
click at [219, 16] on link "Dashboard" at bounding box center [209, 12] width 50 height 9
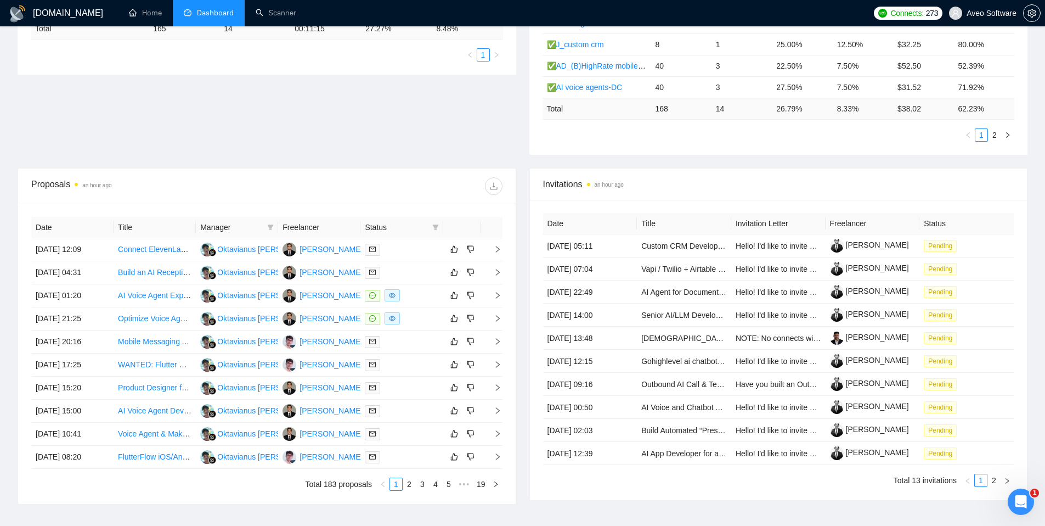
scroll to position [274, 0]
